Goal: Task Accomplishment & Management: Use online tool/utility

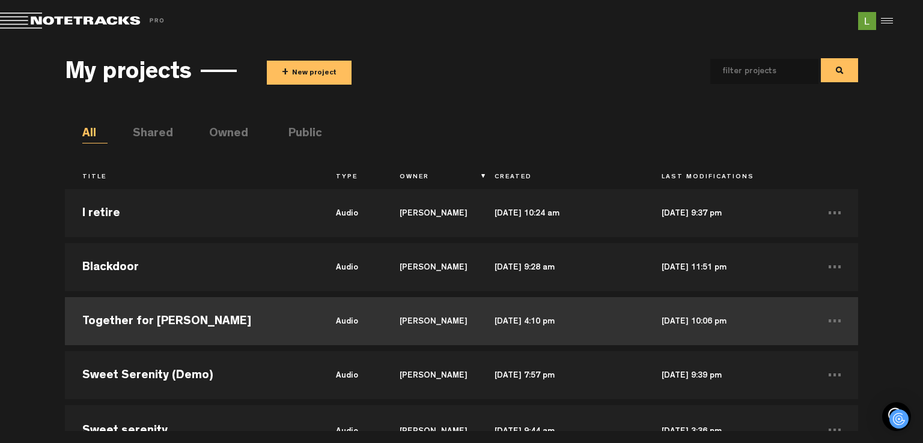
scroll to position [120, 0]
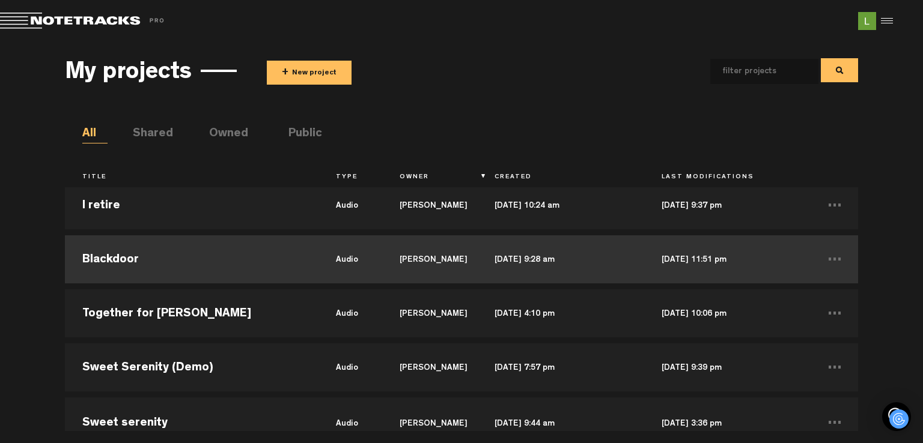
click at [130, 251] on td "Blackdoor" at bounding box center [192, 259] width 254 height 54
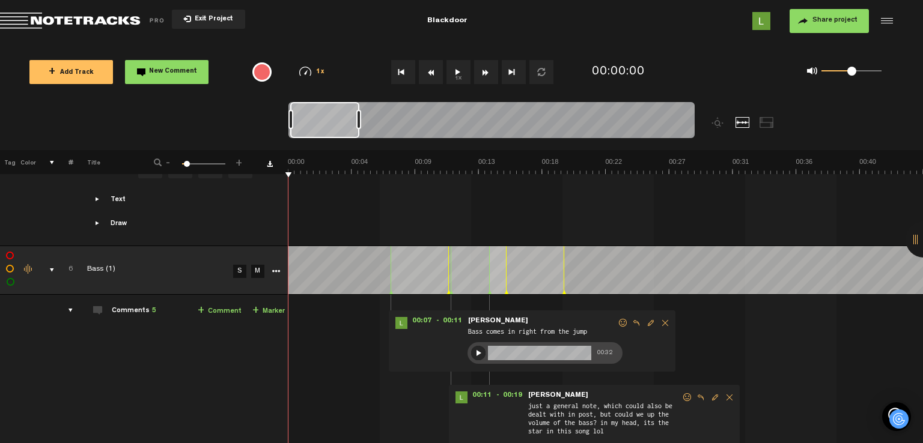
scroll to position [1502, 0]
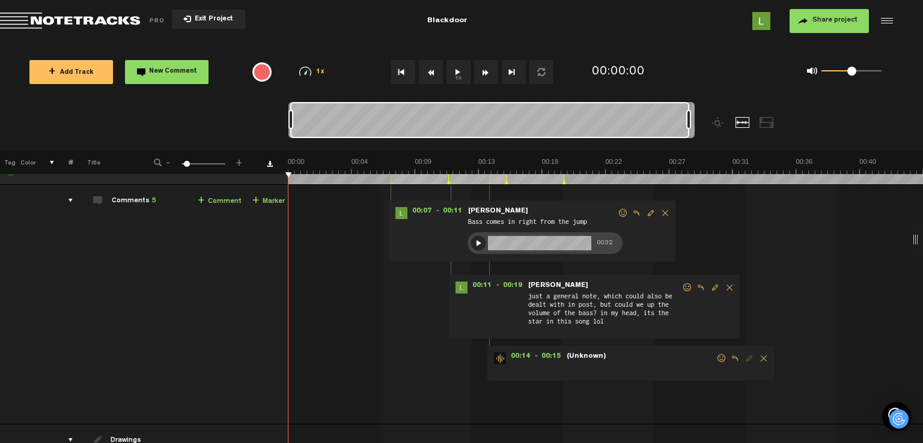
drag, startPoint x: 358, startPoint y: 120, endPoint x: 709, endPoint y: 123, distance: 350.8
click at [709, 123] on div at bounding box center [542, 126] width 508 height 48
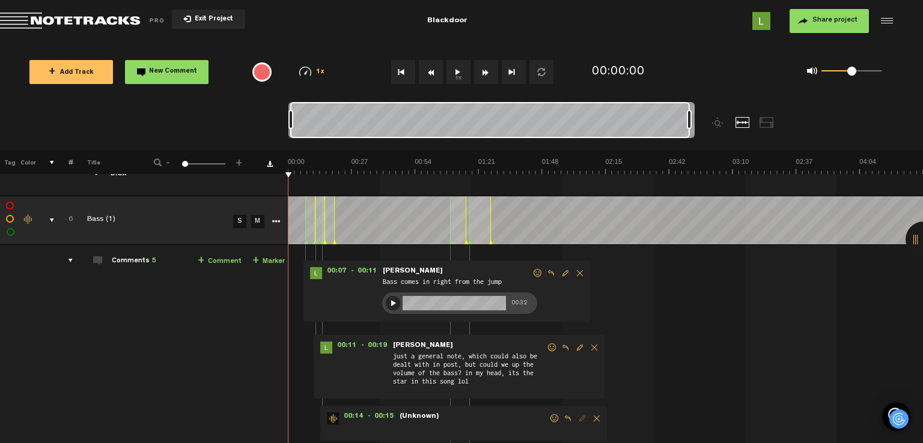
scroll to position [1271, 0]
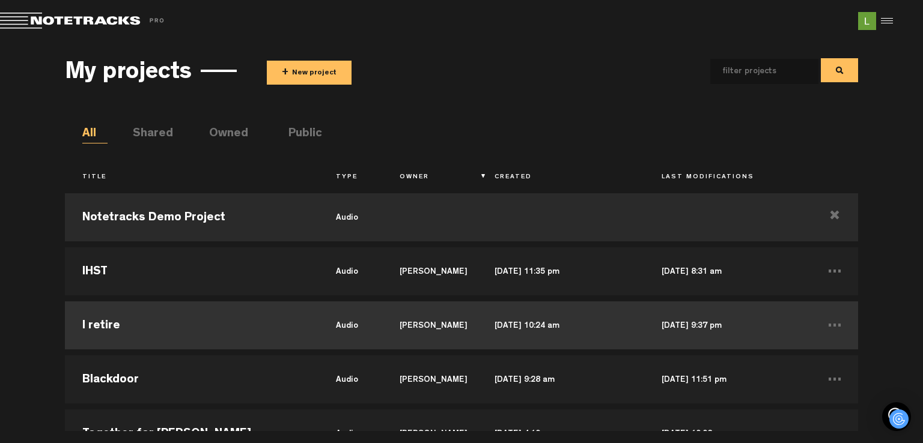
scroll to position [60, 0]
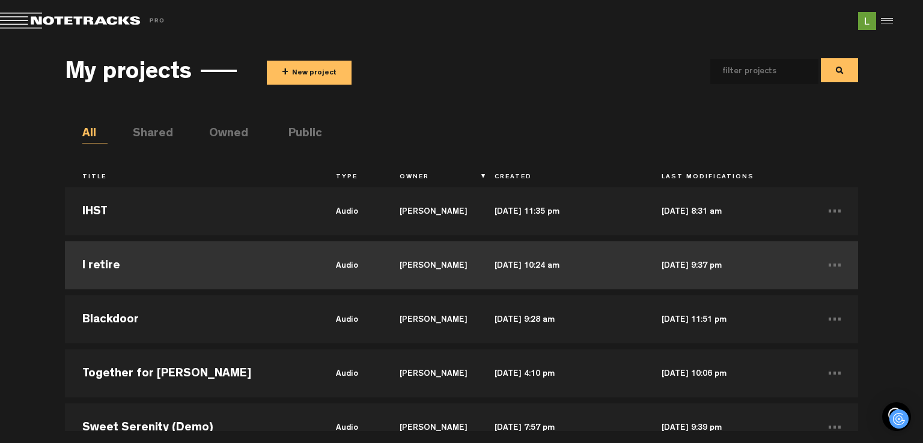
click at [228, 267] on td "I retire" at bounding box center [192, 265] width 254 height 54
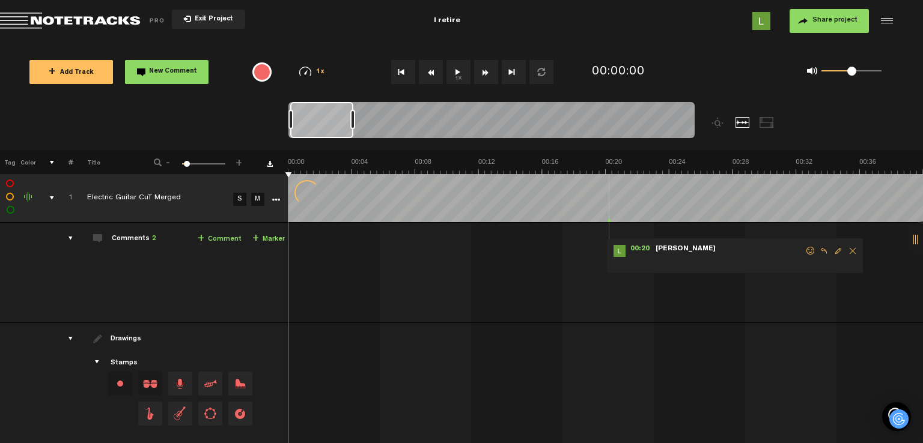
click at [428, 23] on div "I retire" at bounding box center [447, 21] width 298 height 30
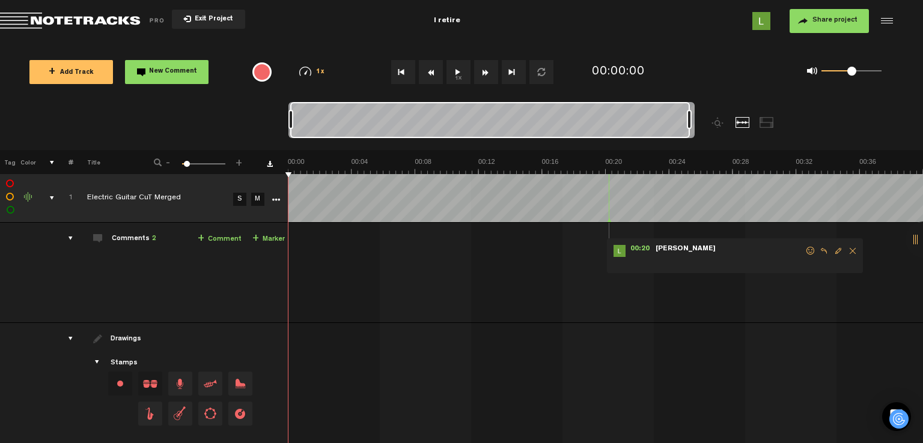
drag, startPoint x: 354, startPoint y: 121, endPoint x: 694, endPoint y: 121, distance: 340.6
click at [694, 121] on div at bounding box center [542, 126] width 508 height 48
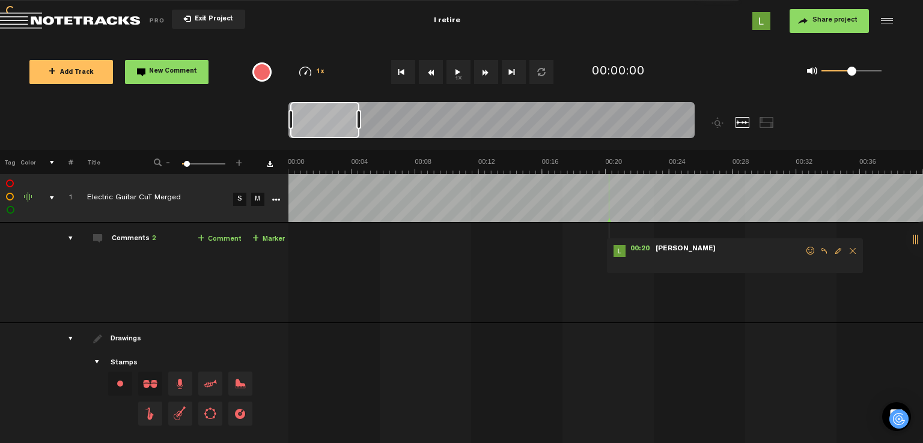
scroll to position [180, 0]
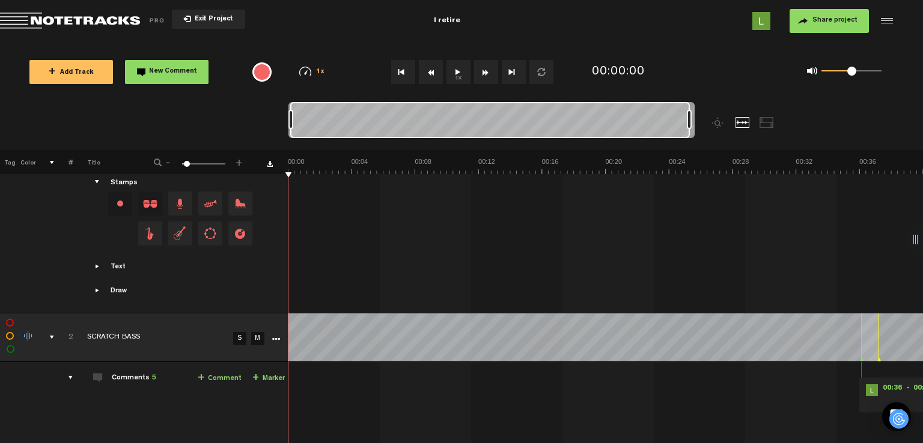
drag, startPoint x: 360, startPoint y: 118, endPoint x: 751, endPoint y: 117, distance: 390.5
click at [751, 117] on div at bounding box center [542, 126] width 508 height 48
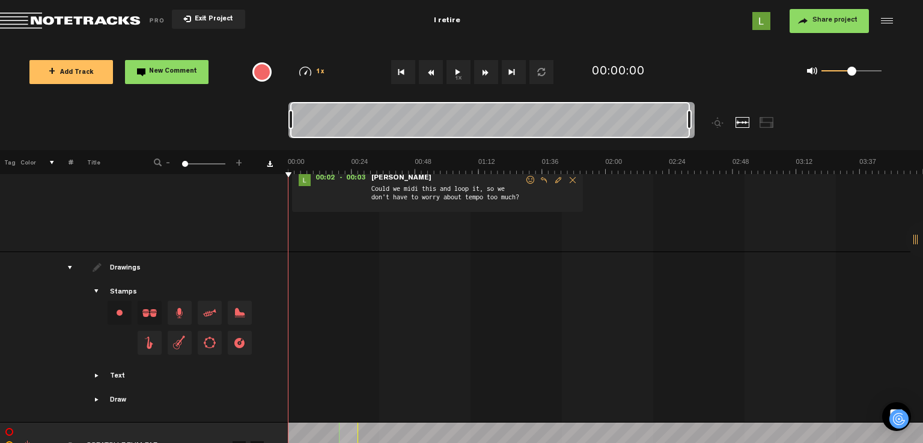
scroll to position [1201, 9]
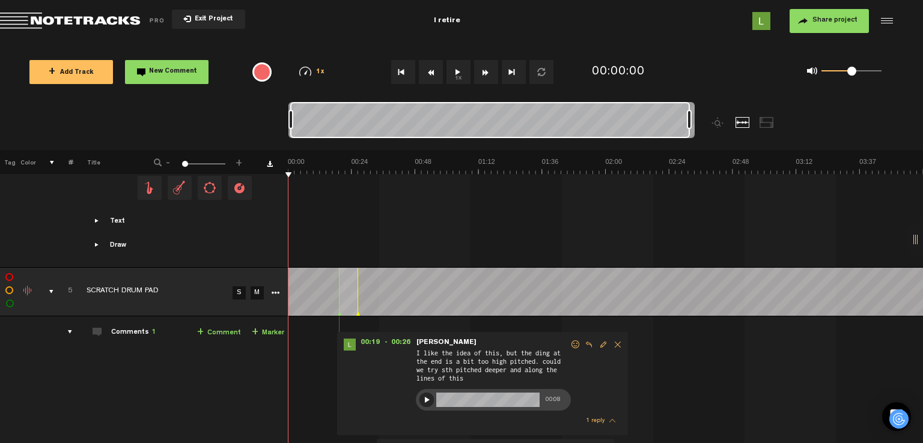
click at [419, 393] on div at bounding box center [426, 400] width 14 height 14
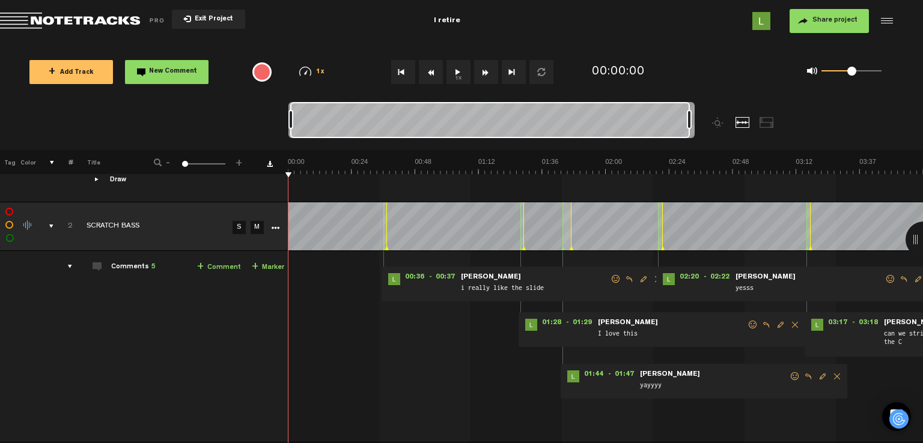
scroll to position [360, 9]
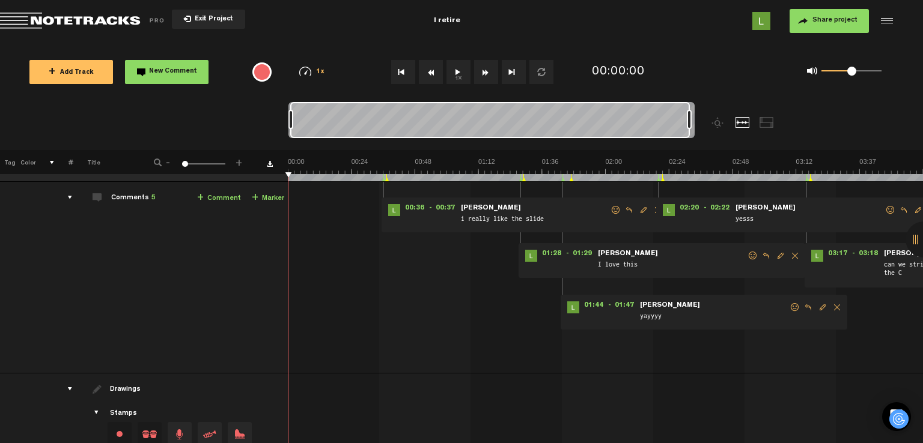
drag, startPoint x: 690, startPoint y: 116, endPoint x: 699, endPoint y: 113, distance: 10.1
click at [699, 113] on div at bounding box center [542, 126] width 508 height 48
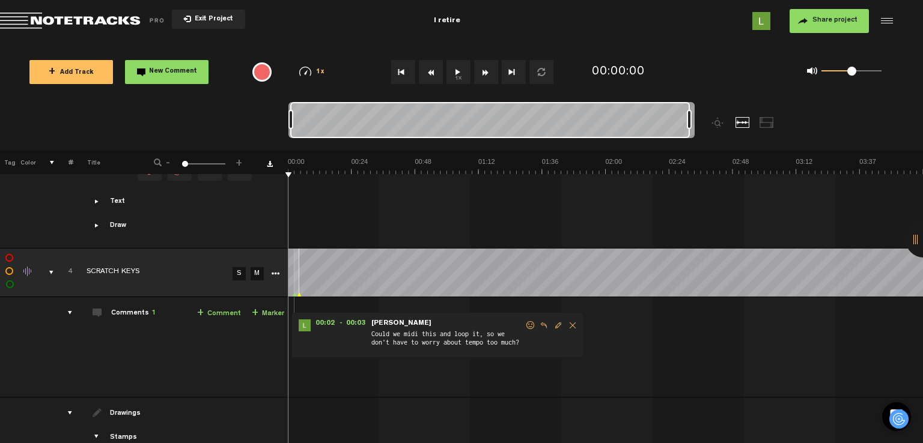
scroll to position [601, 9]
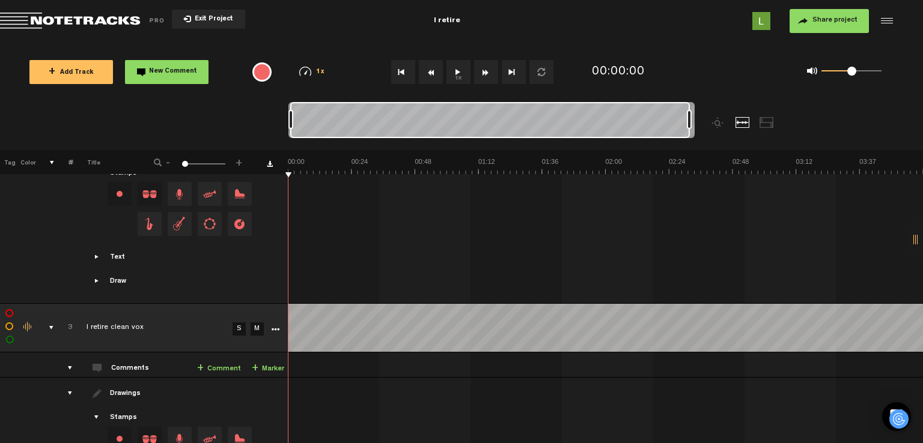
click at [399, 72] on button "Go to beginning" at bounding box center [403, 72] width 24 height 24
click at [469, 68] on button "1x" at bounding box center [458, 72] width 24 height 24
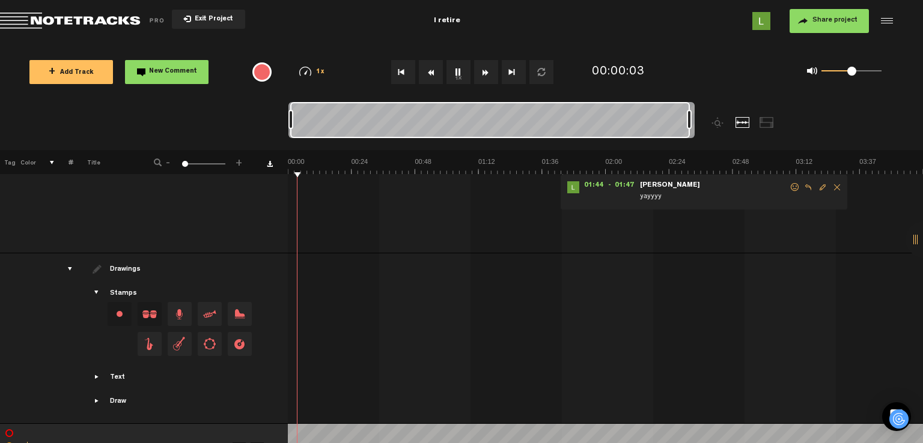
scroll to position [661, 9]
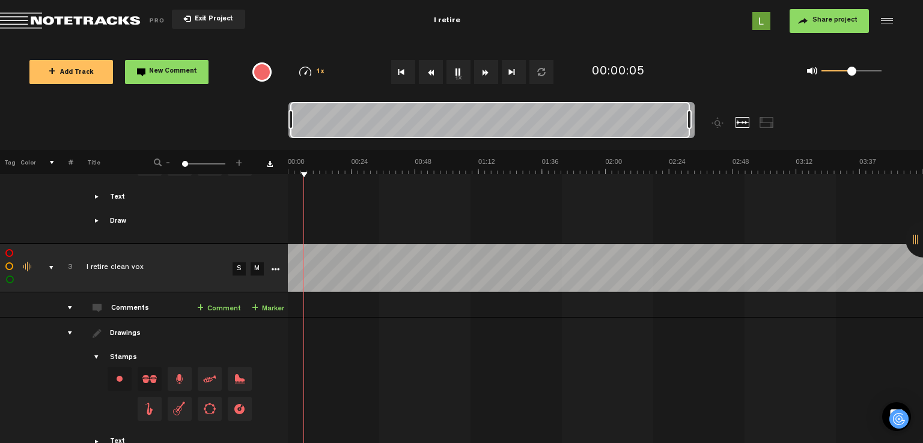
click at [271, 266] on icon "More" at bounding box center [275, 270] width 8 height 8
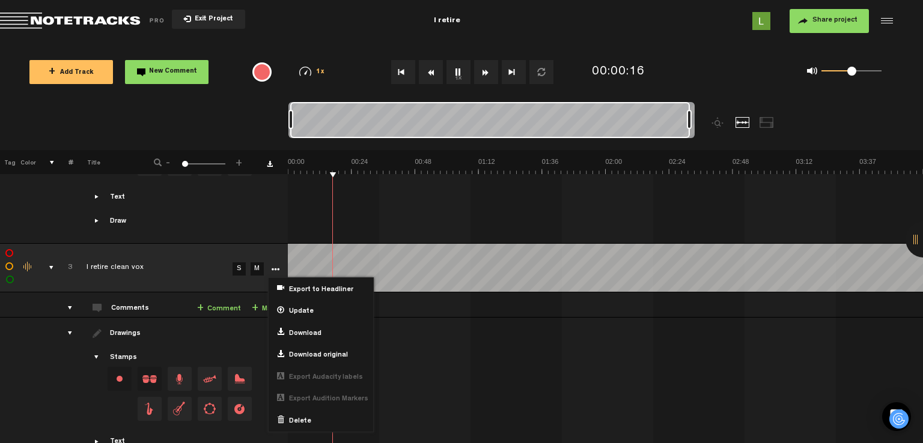
scroll to position [661, 0]
click at [278, 266] on icon "More" at bounding box center [276, 270] width 8 height 8
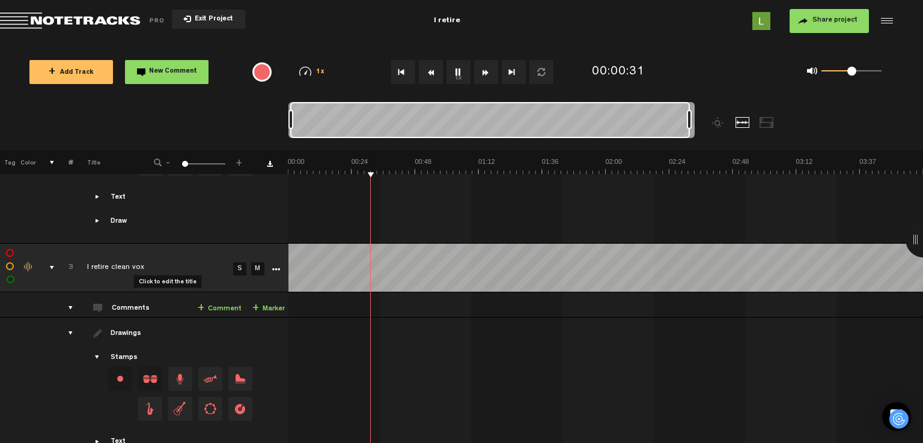
drag, startPoint x: 141, startPoint y: 269, endPoint x: 99, endPoint y: 269, distance: 41.4
click at [99, 269] on div "Click to edit the title" at bounding box center [165, 269] width 156 height 12
click at [180, 267] on input "I retire clean vox" at bounding box center [158, 268] width 142 height 36
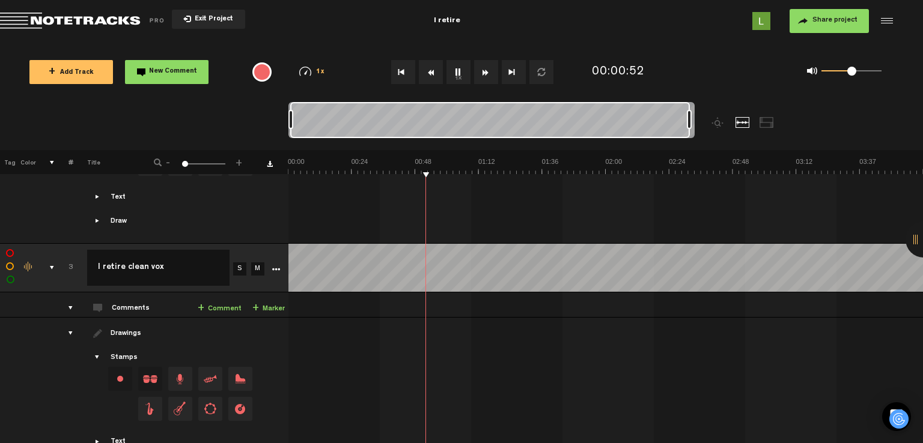
scroll to position [601, 0]
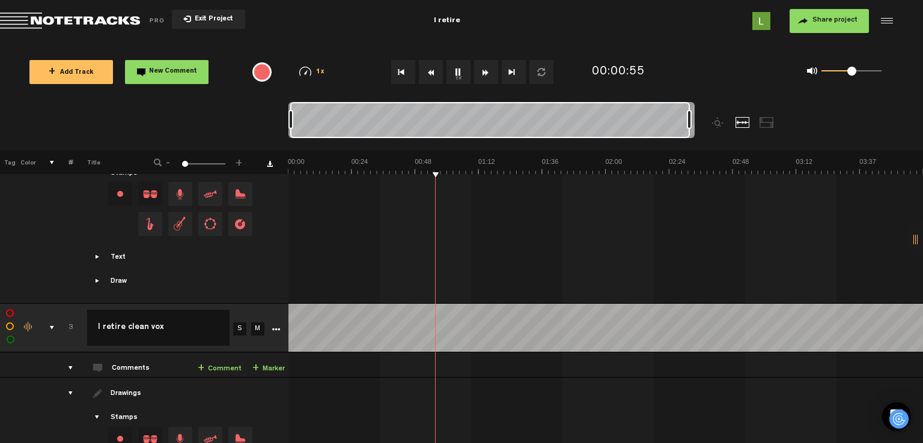
click at [275, 326] on icon "More" at bounding box center [276, 330] width 8 height 8
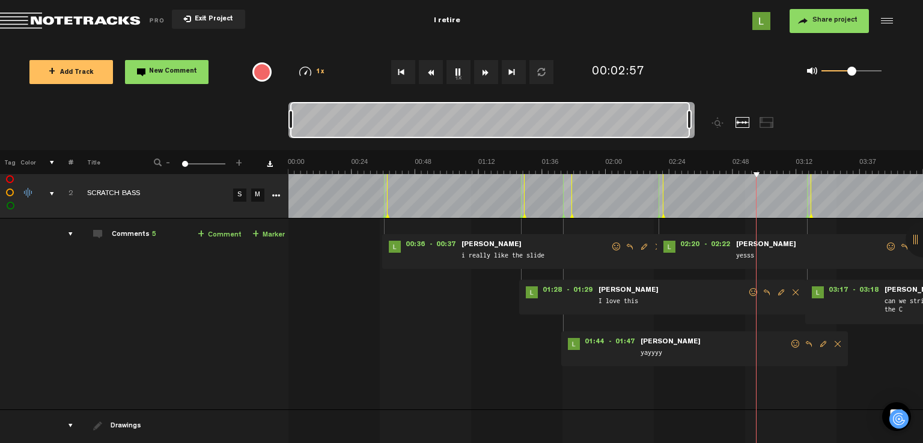
scroll to position [300, 0]
